Goal: Information Seeking & Learning: Learn about a topic

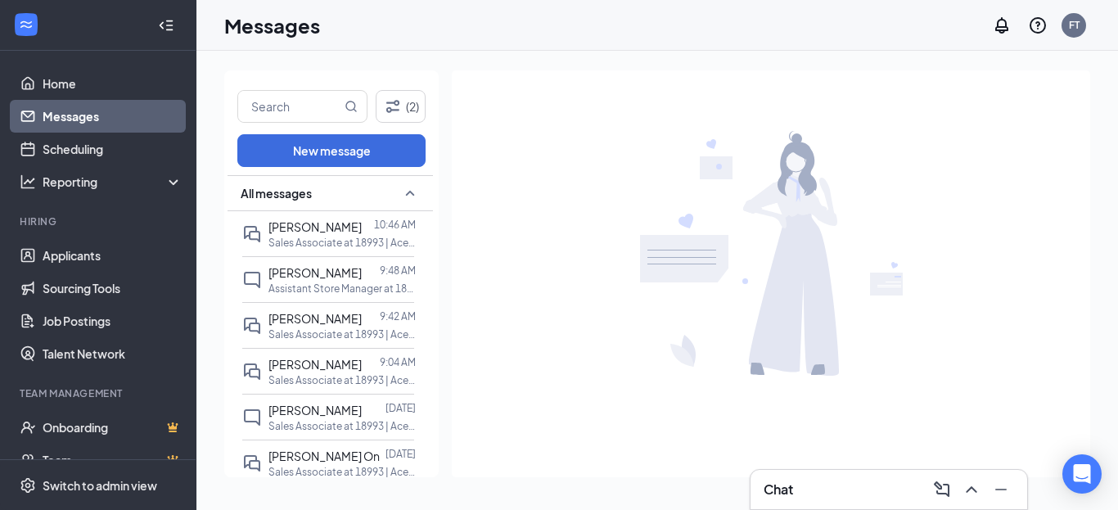
click at [290, 232] on span "[PERSON_NAME]" at bounding box center [314, 226] width 93 height 15
click at [974, 490] on icon "ChevronUp" at bounding box center [970, 489] width 11 height 7
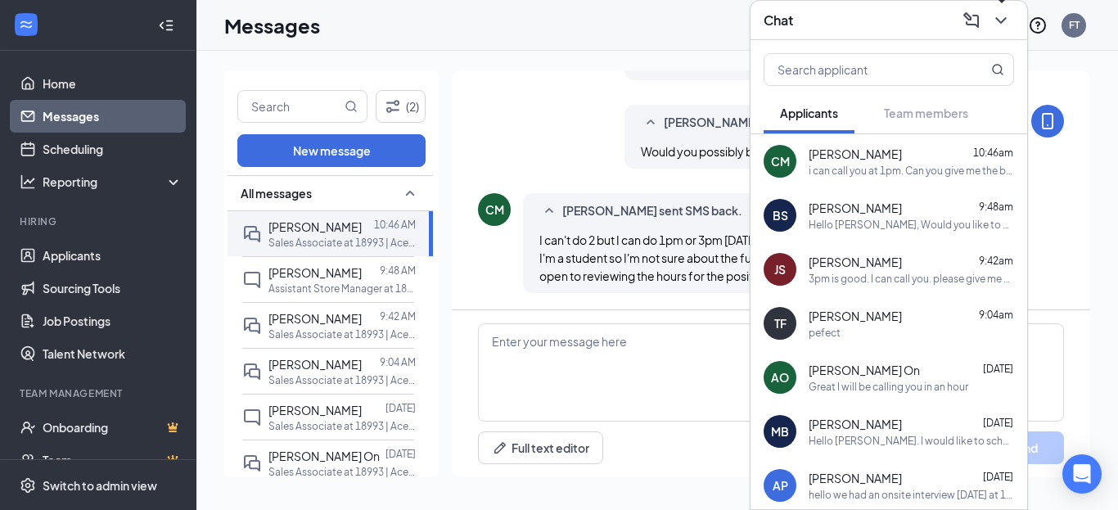
scroll to position [680, 0]
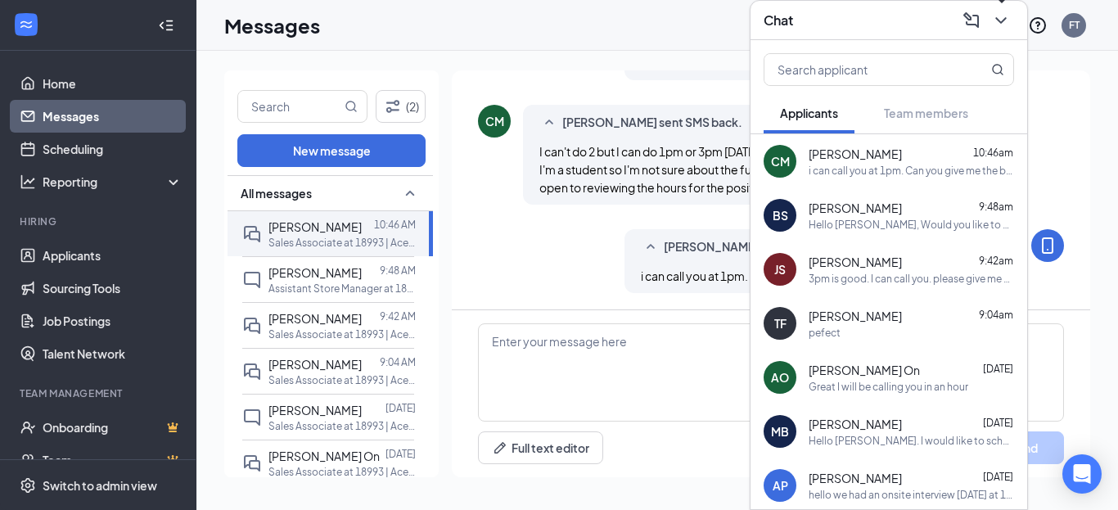
click at [852, 164] on div "i can call you at 1pm. Can you give me the best number to call?" at bounding box center [910, 171] width 205 height 14
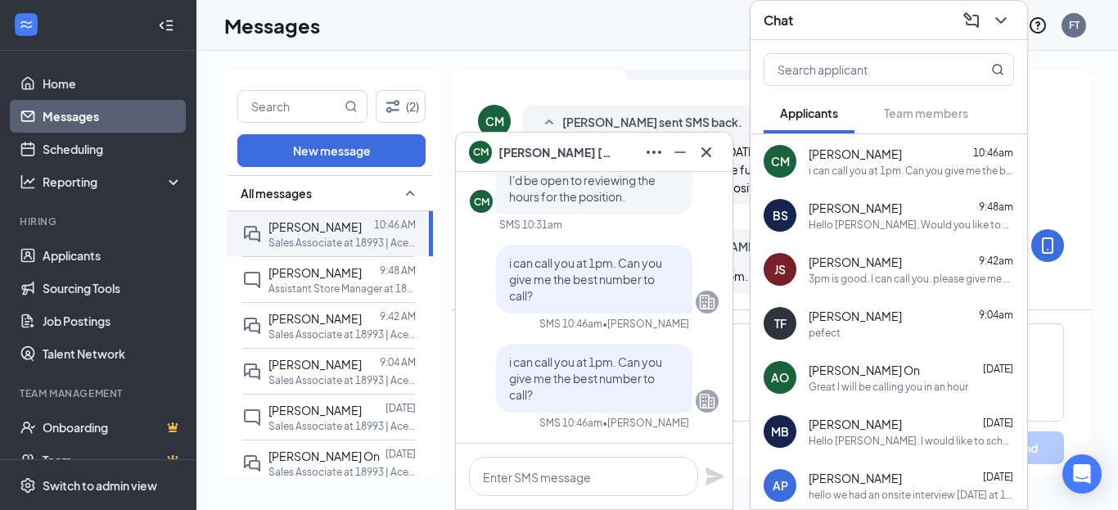
click at [853, 164] on div "i can call you at 1pm. Can you give me the best number to call?" at bounding box center [910, 171] width 205 height 14
click at [854, 164] on div "i can call you at 1pm. Can you give me the best number to call?" at bounding box center [910, 171] width 205 height 14
click at [528, 144] on span "[PERSON_NAME]" at bounding box center [555, 152] width 115 height 18
click at [528, 144] on div "[PERSON_NAME] [PERSON_NAME] [PERSON_NAME] Applicant Sales Associate • 18993 | A…" at bounding box center [656, 280] width 921 height 459
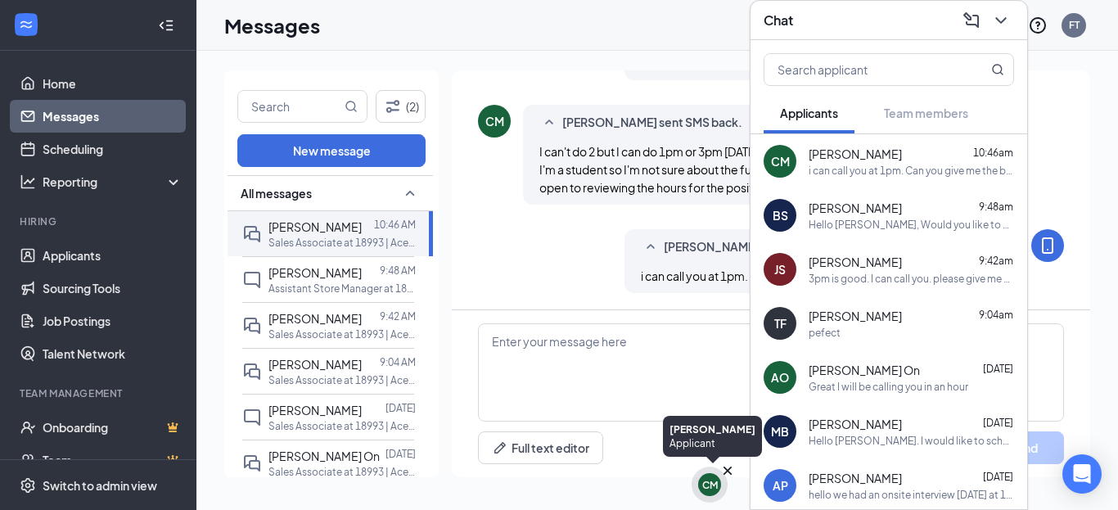
click at [708, 489] on div "CM" at bounding box center [710, 485] width 16 height 14
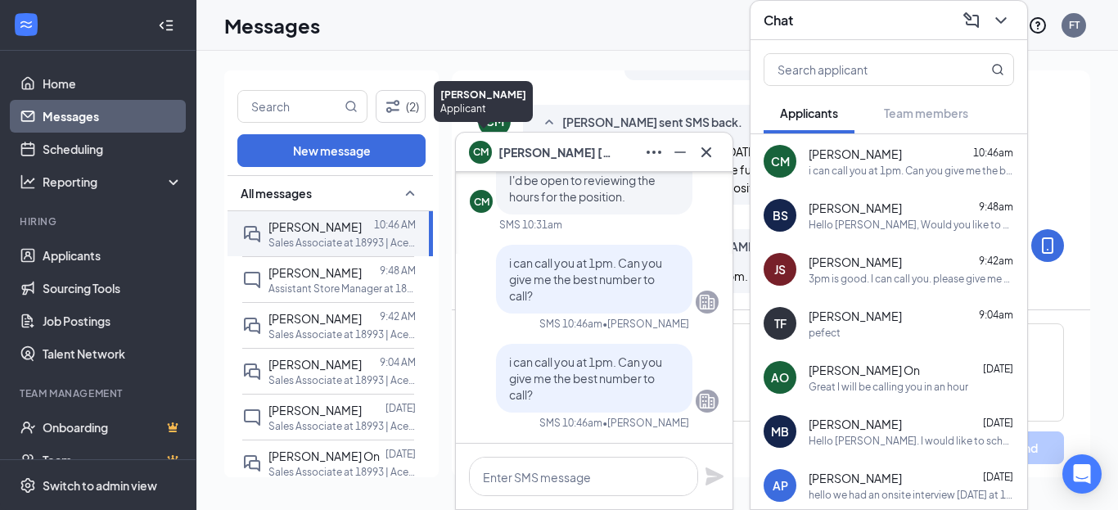
click at [483, 158] on div "CM" at bounding box center [480, 149] width 23 height 23
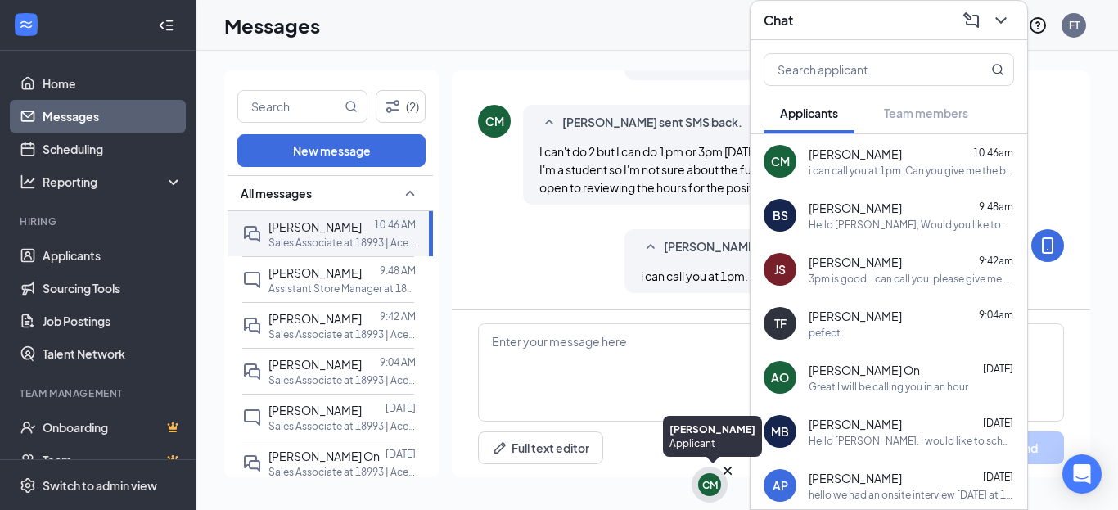
click at [703, 487] on div "CM" at bounding box center [710, 485] width 16 height 14
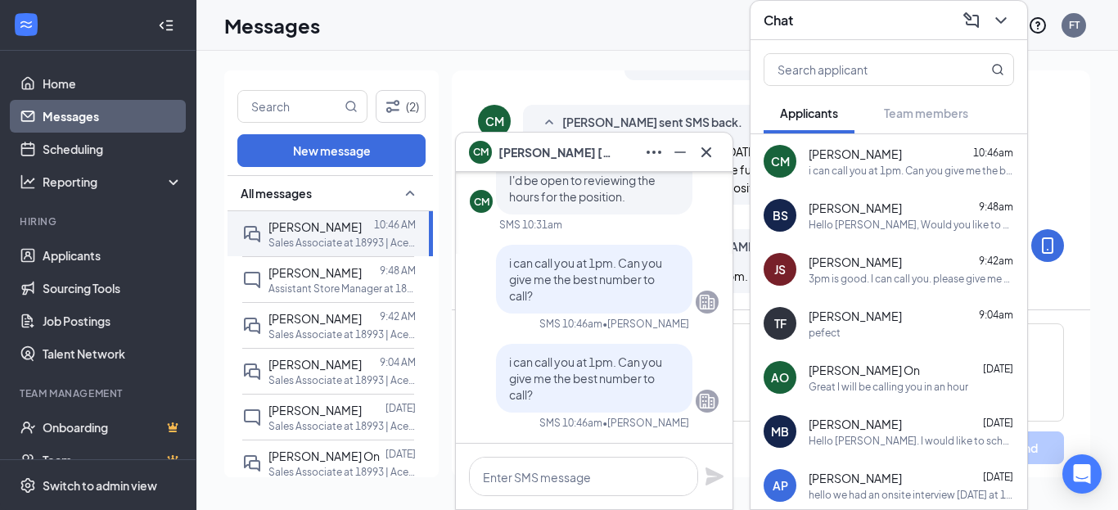
click at [824, 151] on span "[PERSON_NAME]" at bounding box center [854, 154] width 93 height 16
click at [717, 144] on button at bounding box center [706, 152] width 26 height 26
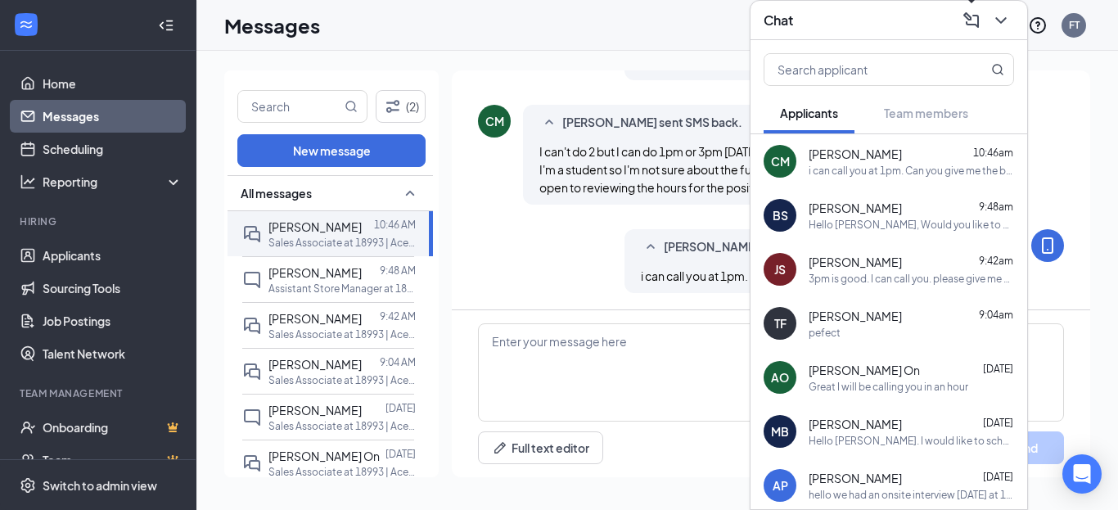
click at [1001, 19] on icon "ChevronDown" at bounding box center [1001, 21] width 20 height 20
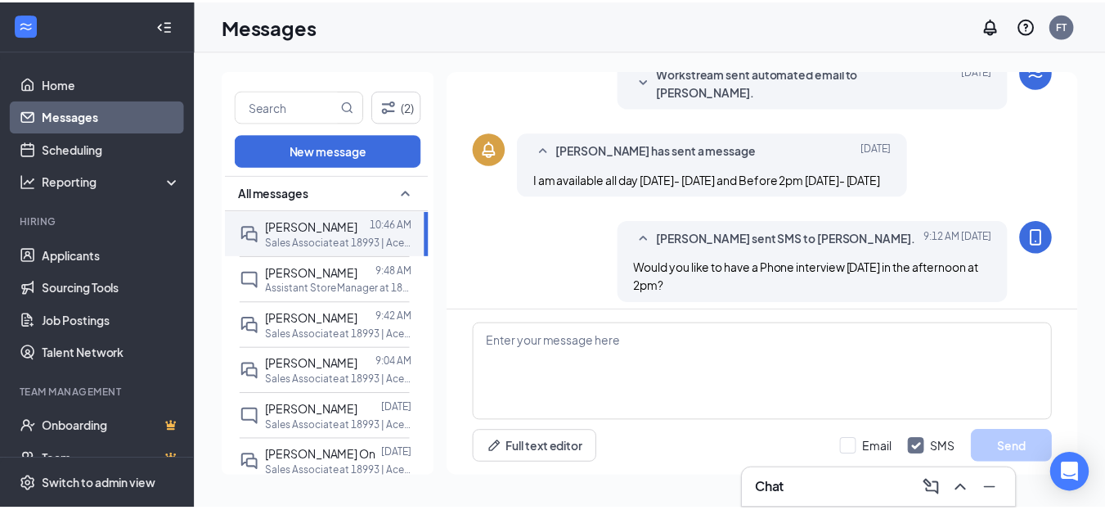
scroll to position [0, 0]
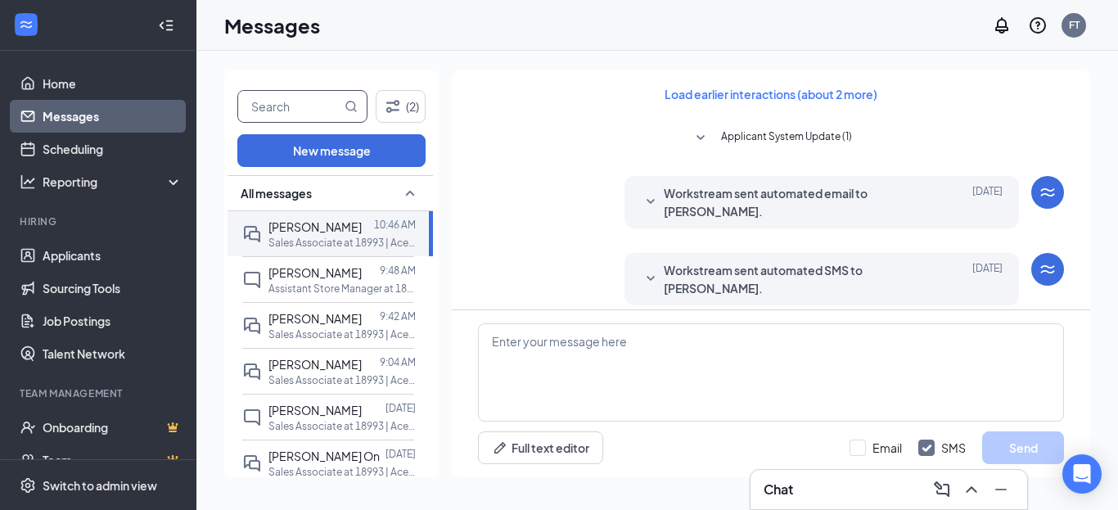
click at [305, 108] on input "text" at bounding box center [289, 106] width 103 height 31
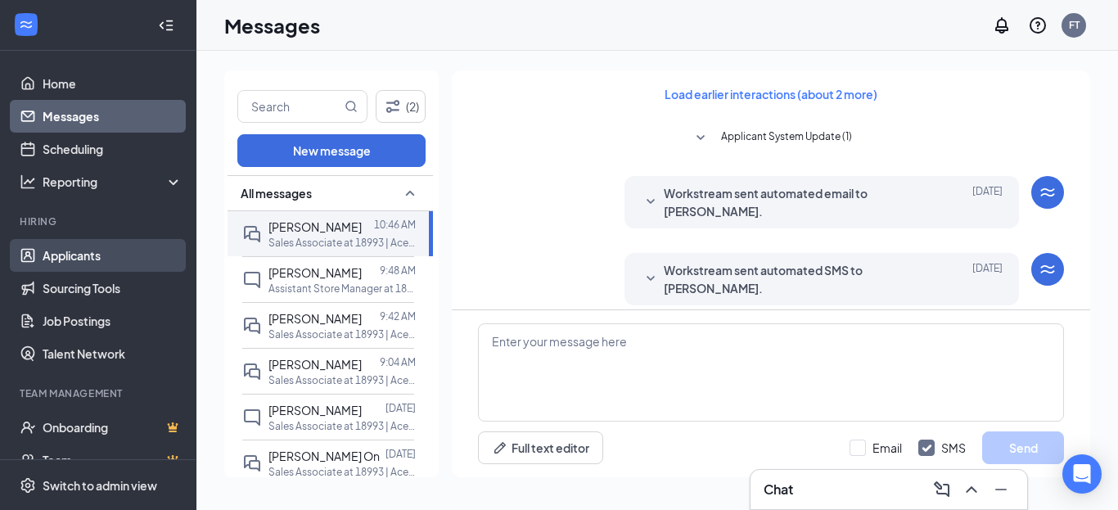
click at [74, 250] on link "Applicants" at bounding box center [113, 255] width 140 height 33
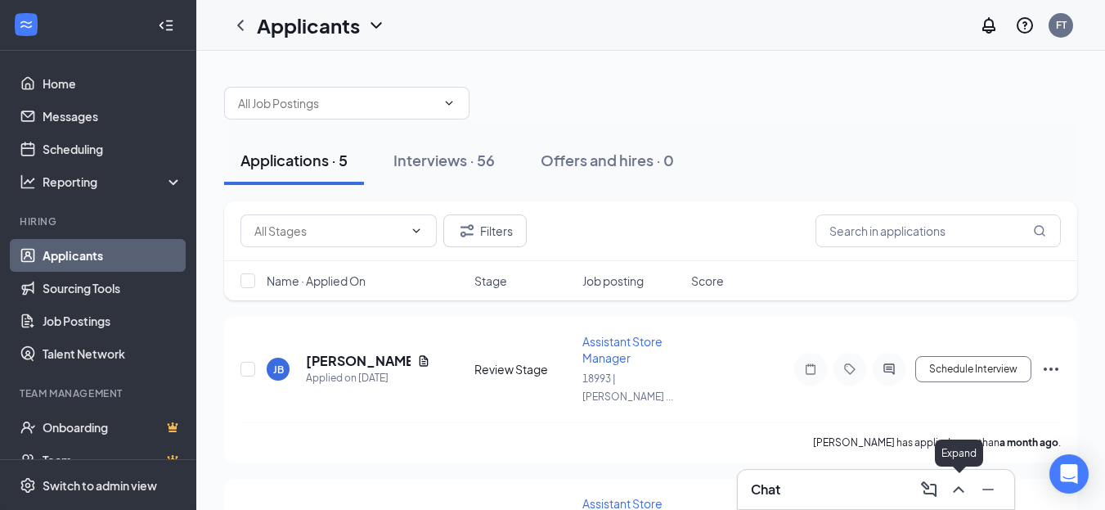
click at [962, 492] on icon "ChevronUp" at bounding box center [959, 489] width 20 height 20
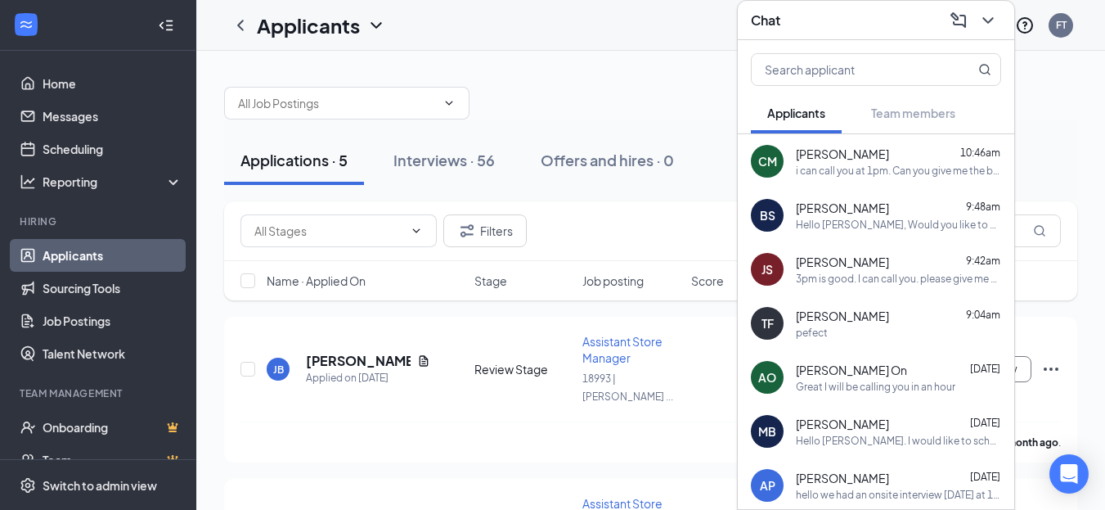
click at [858, 162] on div "[PERSON_NAME] 10:46am i can call you at 1pm. Can you give me the best number to…" at bounding box center [898, 162] width 205 height 32
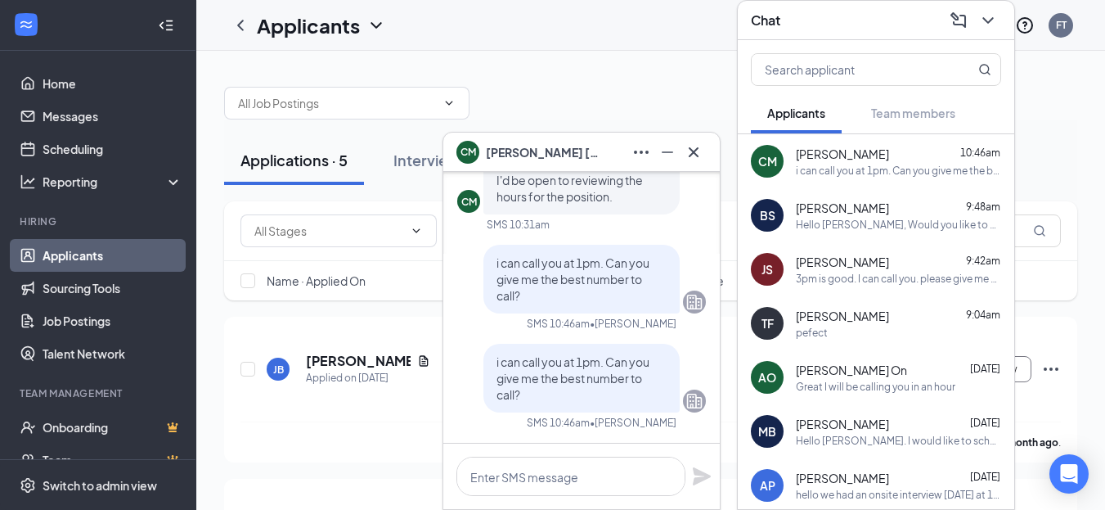
click at [554, 155] on span "[PERSON_NAME]" at bounding box center [543, 152] width 115 height 18
click at [554, 155] on div "[PERSON_NAME] [PERSON_NAME]" at bounding box center [581, 152] width 277 height 39
click at [537, 149] on span "[PERSON_NAME]" at bounding box center [543, 152] width 115 height 18
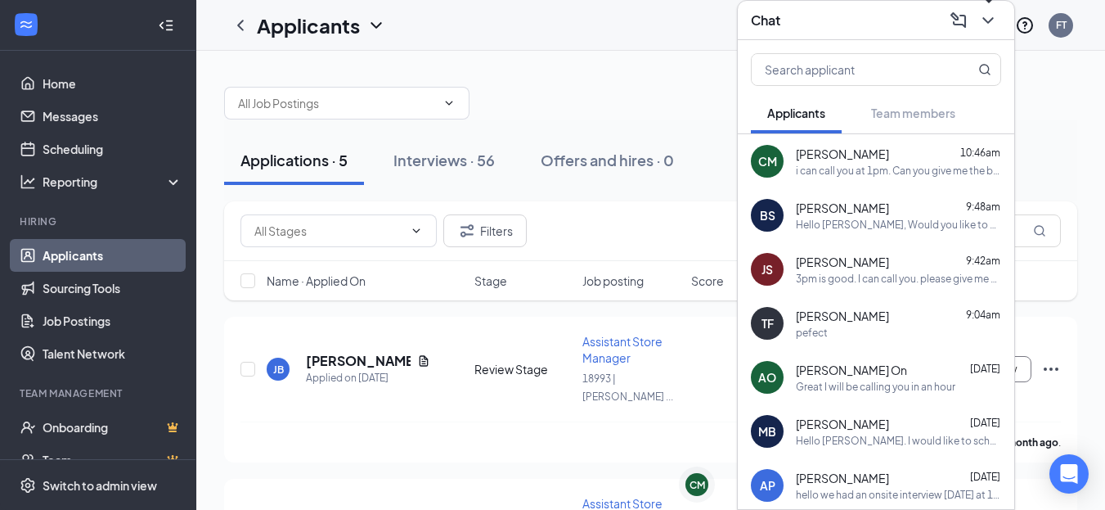
click at [986, 20] on icon "ChevronDown" at bounding box center [988, 20] width 11 height 7
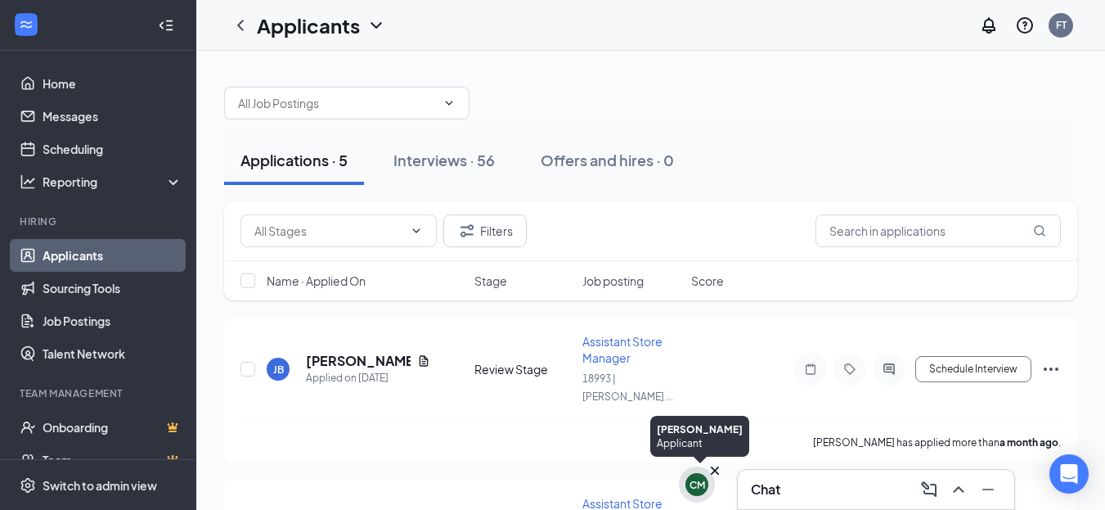
click at [687, 482] on div "CM" at bounding box center [697, 484] width 23 height 23
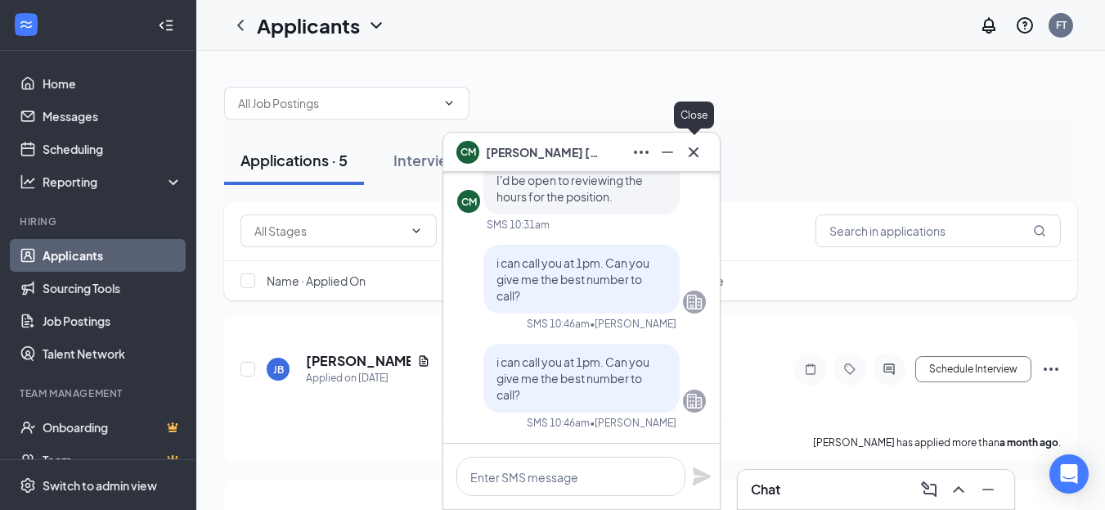
click at [695, 148] on icon "Cross" at bounding box center [694, 152] width 20 height 20
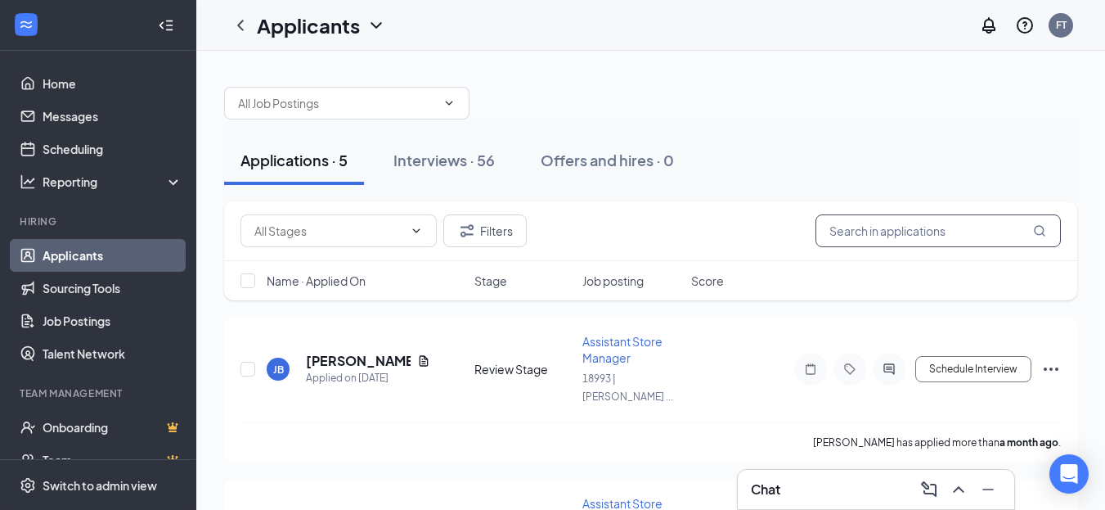
click at [974, 228] on input "text" at bounding box center [938, 230] width 245 height 33
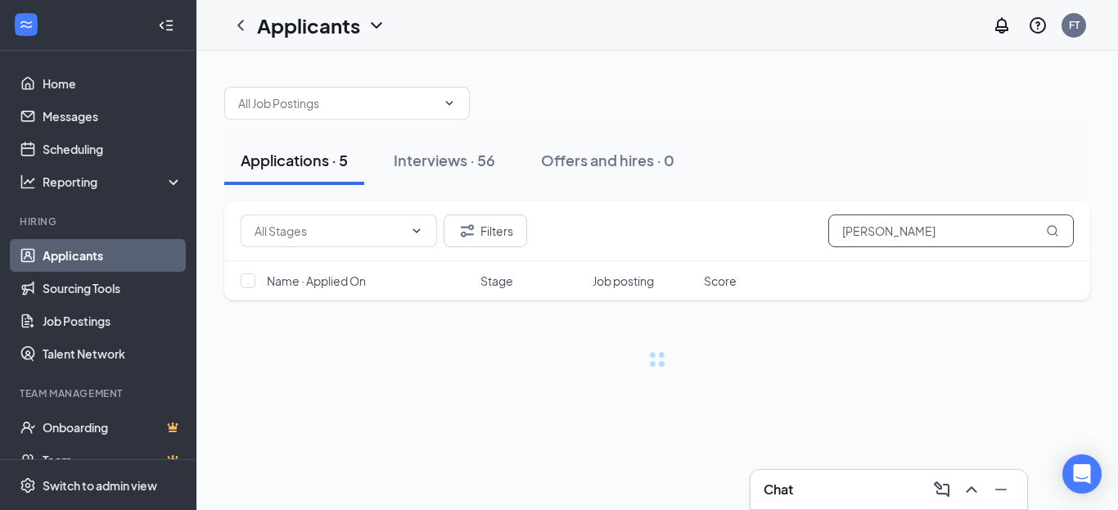
type input "[PERSON_NAME]"
click at [1055, 231] on icon "MagnifyingGlass" at bounding box center [1052, 230] width 13 height 13
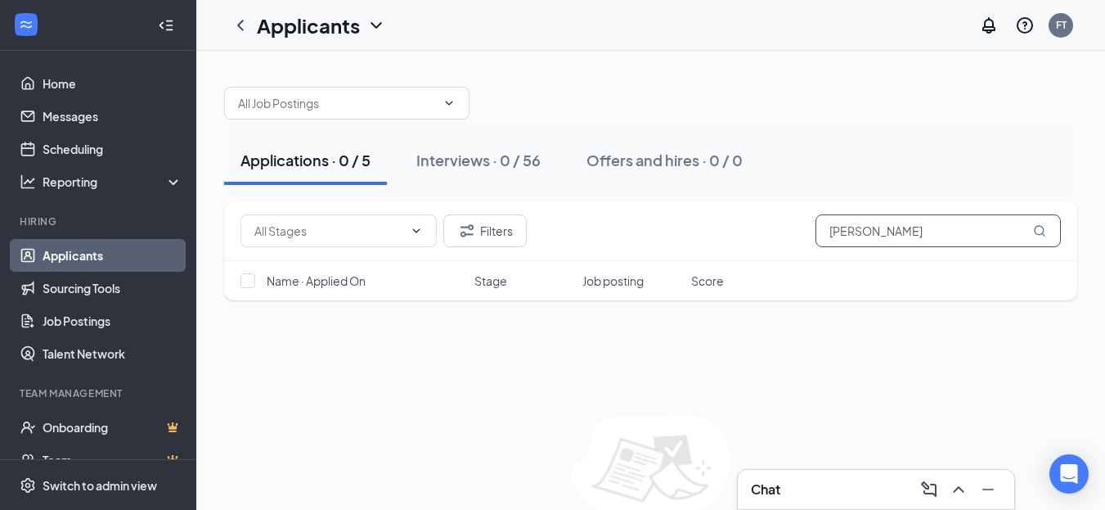
click at [1043, 228] on icon "MagnifyingGlass" at bounding box center [1039, 230] width 11 height 11
click at [1038, 228] on icon "MagnifyingGlass" at bounding box center [1039, 230] width 13 height 13
click at [1001, 232] on input "[PERSON_NAME]" at bounding box center [938, 230] width 245 height 33
click at [79, 254] on link "Applicants" at bounding box center [113, 255] width 140 height 33
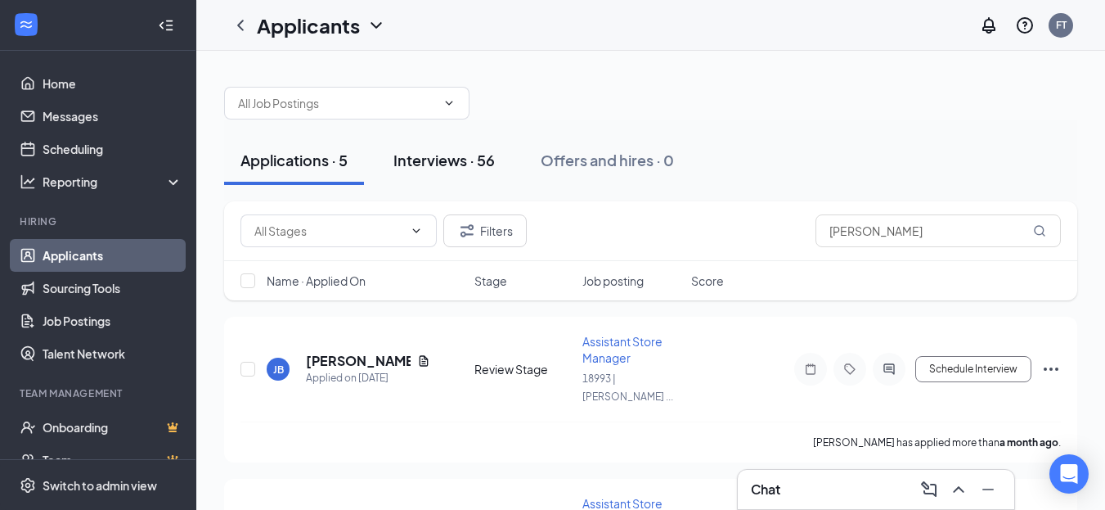
click at [447, 162] on div "Interviews · 56" at bounding box center [444, 160] width 101 height 20
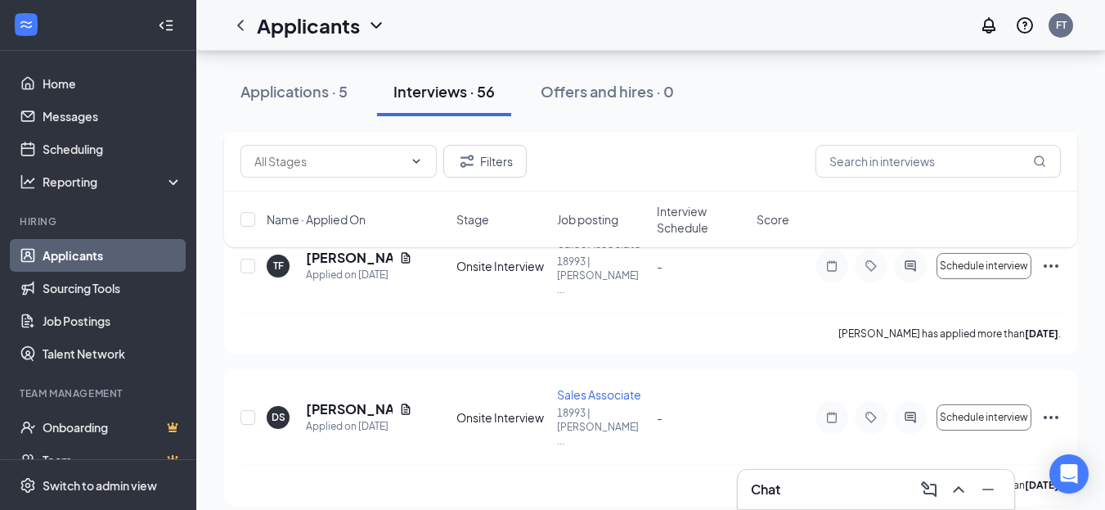
scroll to position [654, 0]
